Goal: Find specific page/section: Find specific page/section

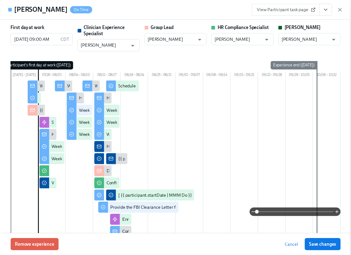
scroll to position [217, 0]
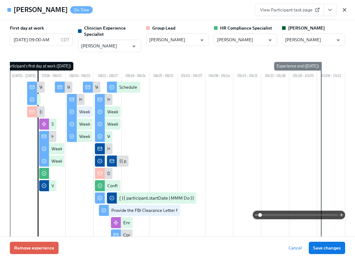
click at [343, 9] on icon "button" at bounding box center [345, 10] width 6 height 6
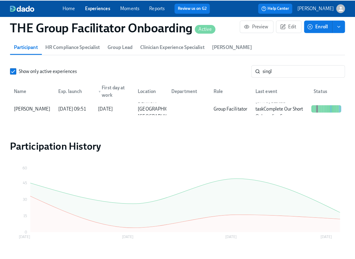
scroll to position [0, 9596]
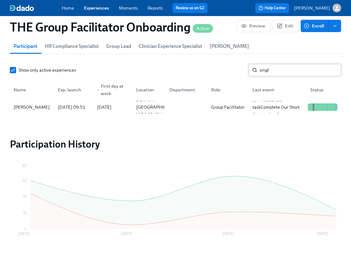
click at [293, 69] on input "singl" at bounding box center [299, 70] width 81 height 12
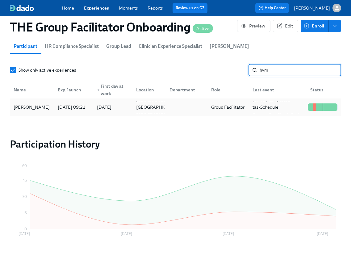
type input "hym"
click at [28, 109] on div "[PERSON_NAME]" at bounding box center [31, 106] width 41 height 7
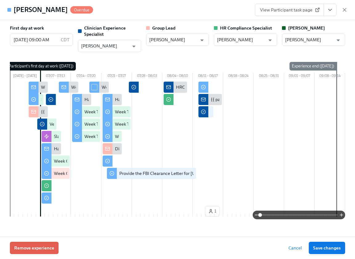
click at [334, 12] on button "View task page" at bounding box center [330, 10] width 13 height 12
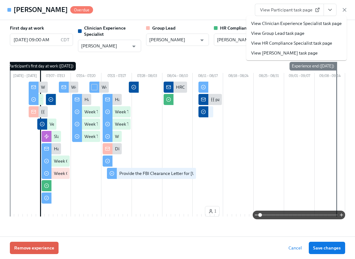
click at [318, 26] on link "View Clinician Experience Specialist task page" at bounding box center [296, 23] width 91 height 6
